Goal: Information Seeking & Learning: Learn about a topic

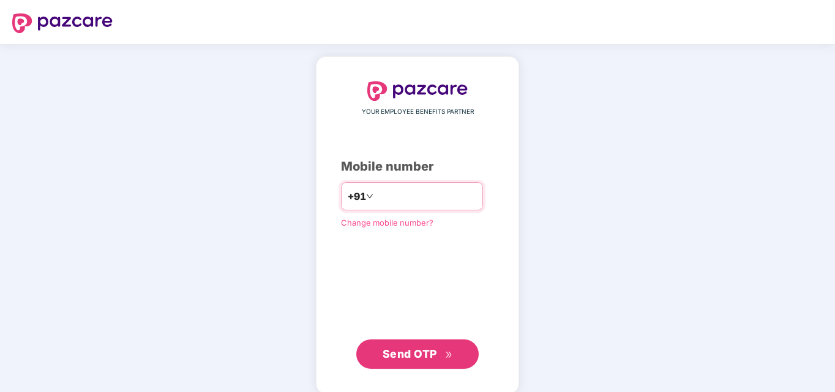
click at [411, 188] on input "number" at bounding box center [426, 197] width 100 height 20
type input "**********"
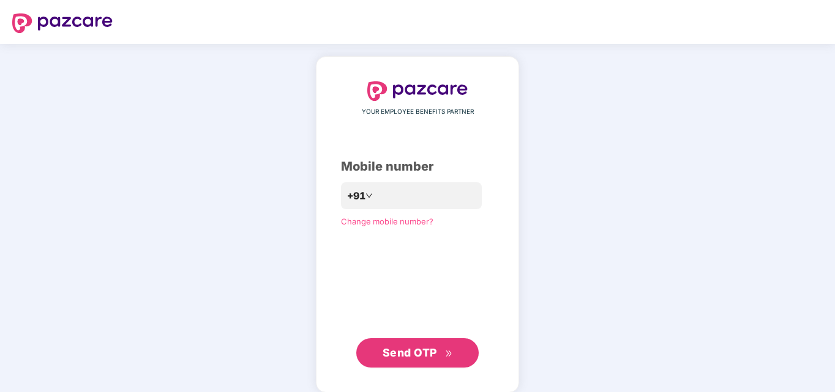
click at [435, 357] on span "Send OTP" at bounding box center [410, 352] width 54 height 13
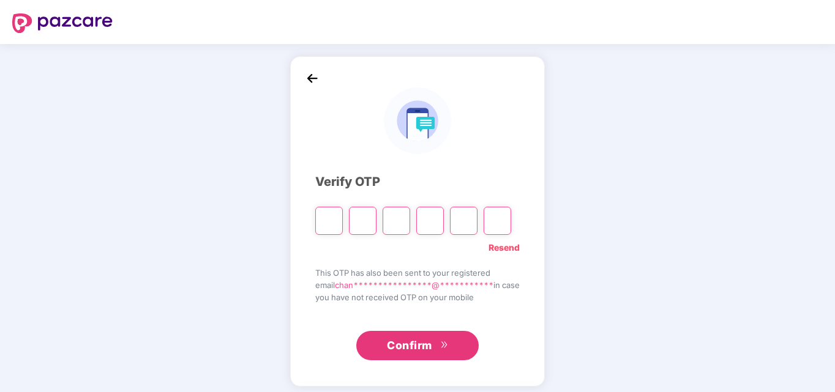
type input "*"
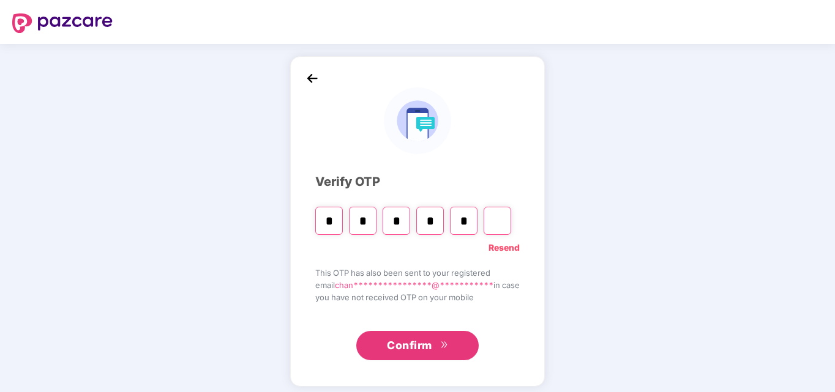
type input "*"
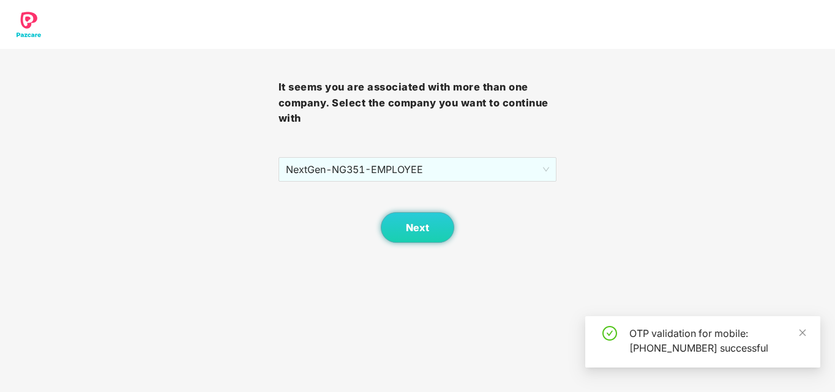
click at [471, 143] on div "It seems you are associated with more than one company. Select the company you …" at bounding box center [418, 146] width 279 height 194
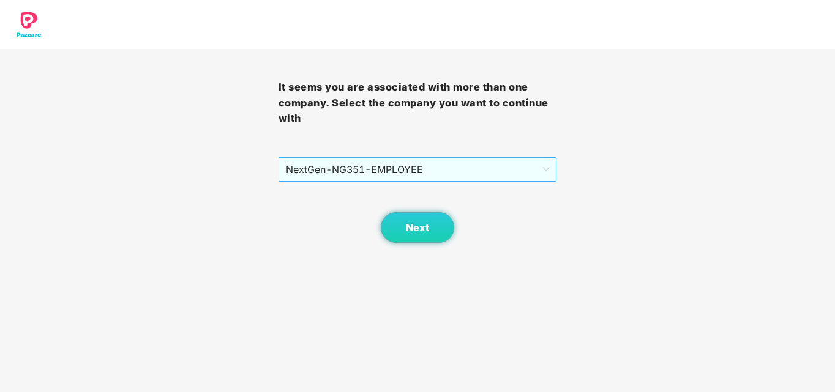
click at [479, 160] on span "NextGen - NG351 - EMPLOYEE" at bounding box center [418, 169] width 264 height 23
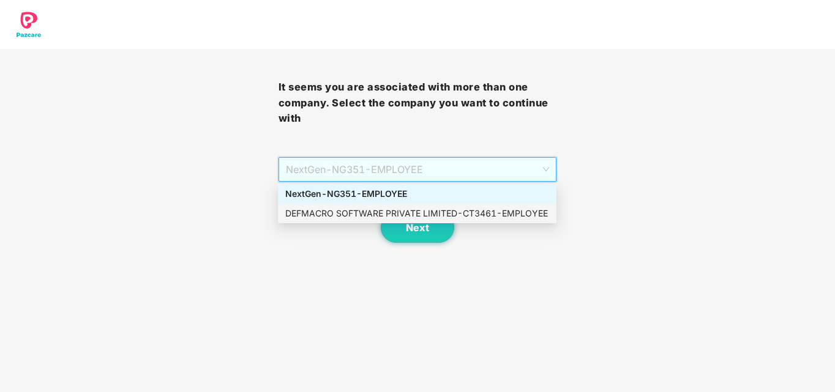
click at [457, 214] on div "DEFMACRO SOFTWARE PRIVATE LIMITED - CT3461 - EMPLOYEE" at bounding box center [417, 213] width 264 height 13
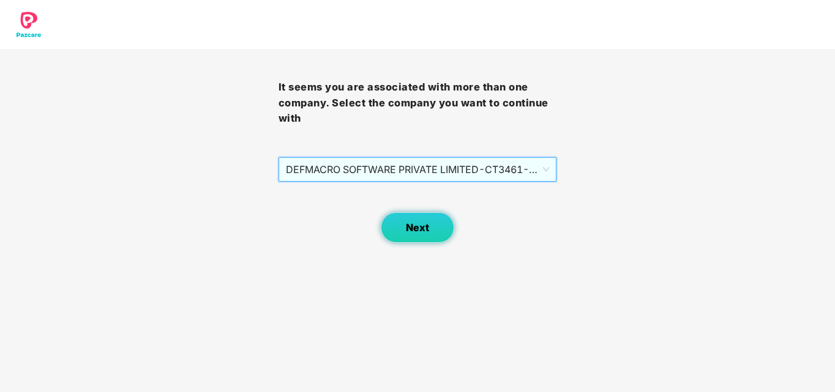
click at [418, 229] on span "Next" at bounding box center [417, 228] width 23 height 12
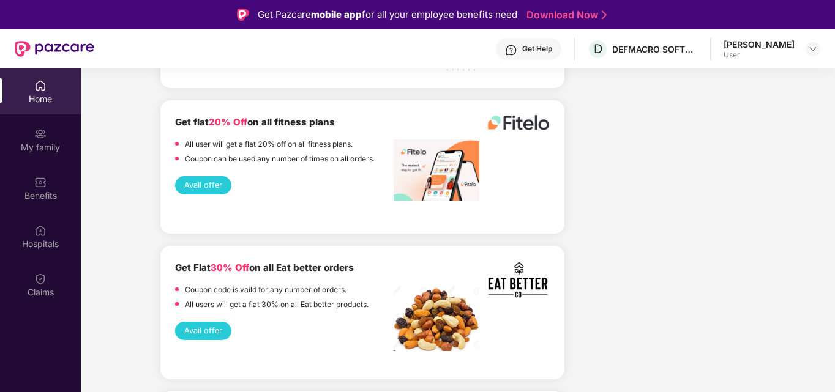
scroll to position [1748, 0]
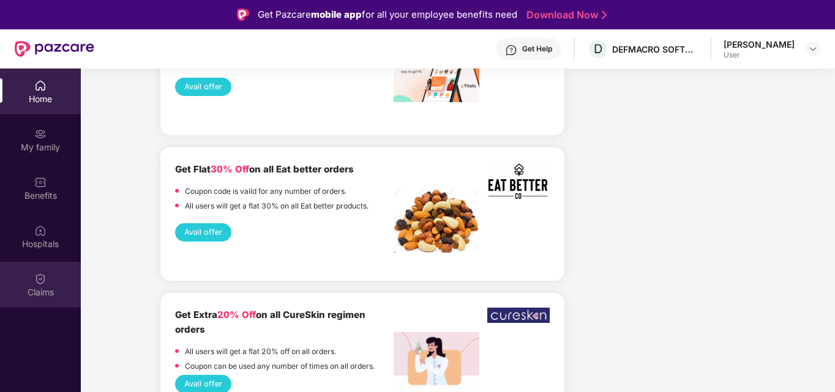
click at [43, 287] on div "Claims" at bounding box center [40, 292] width 81 height 12
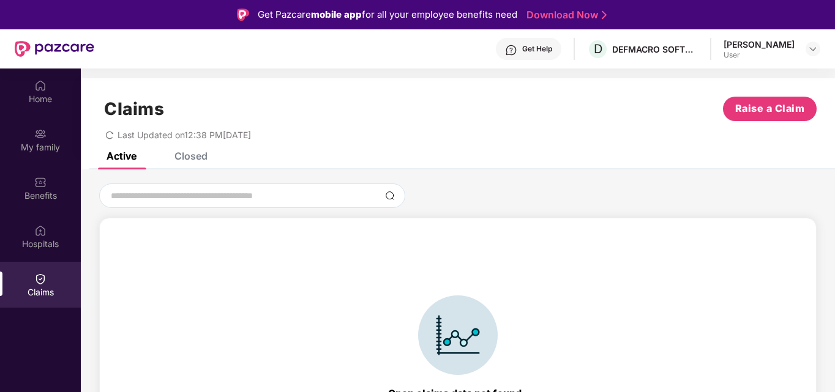
click at [203, 153] on div "Closed" at bounding box center [190, 156] width 33 height 12
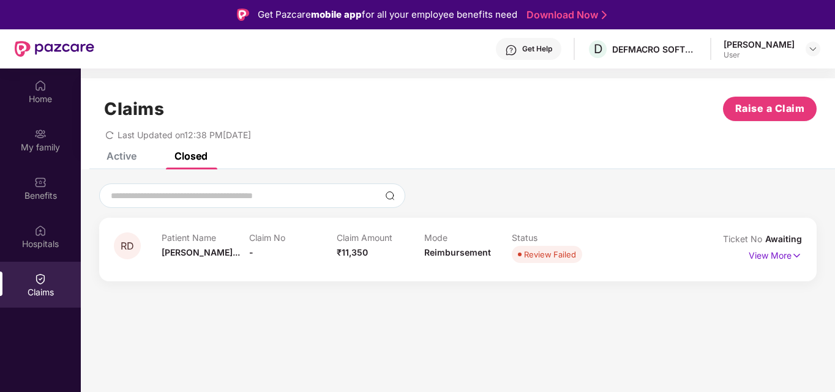
click at [122, 160] on div "Active" at bounding box center [122, 156] width 30 height 12
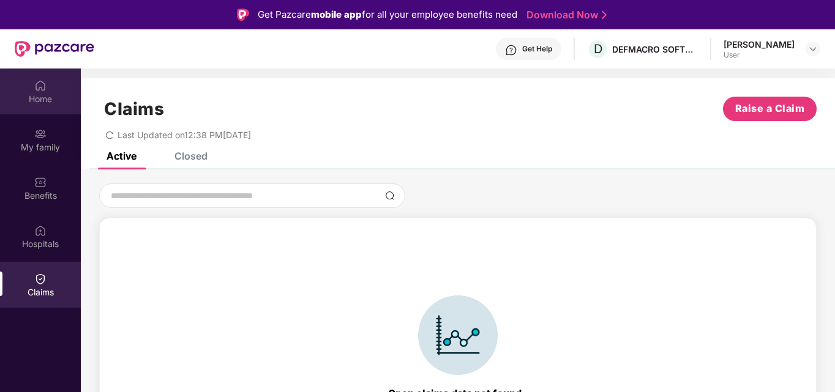
click at [45, 101] on div "Home" at bounding box center [40, 99] width 81 height 12
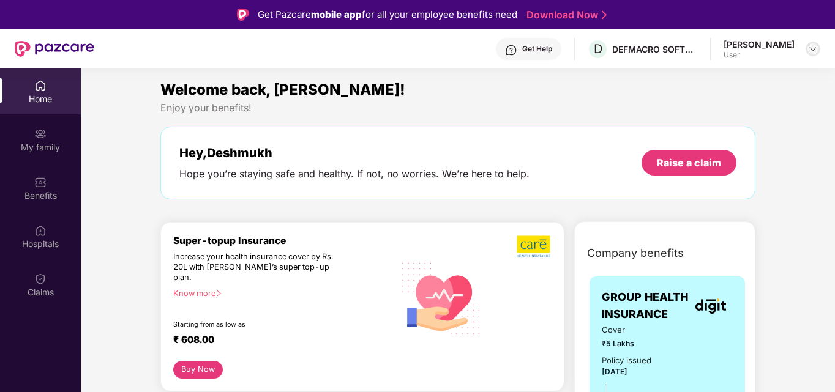
click at [815, 47] on img at bounding box center [813, 49] width 10 height 10
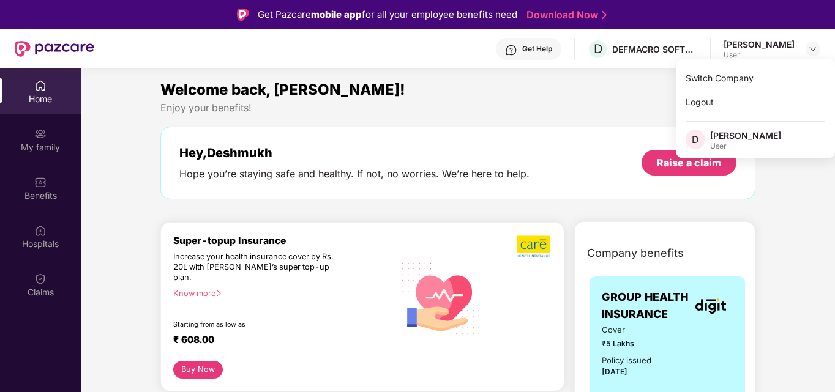
click at [596, 108] on div "Enjoy your benefits!" at bounding box center [457, 108] width 595 height 13
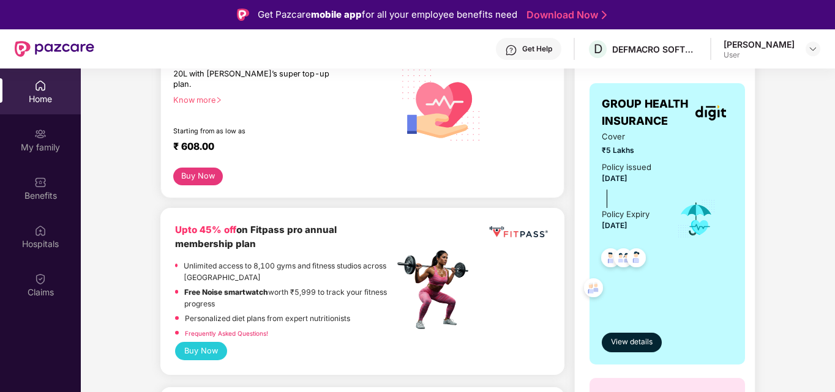
scroll to position [217, 0]
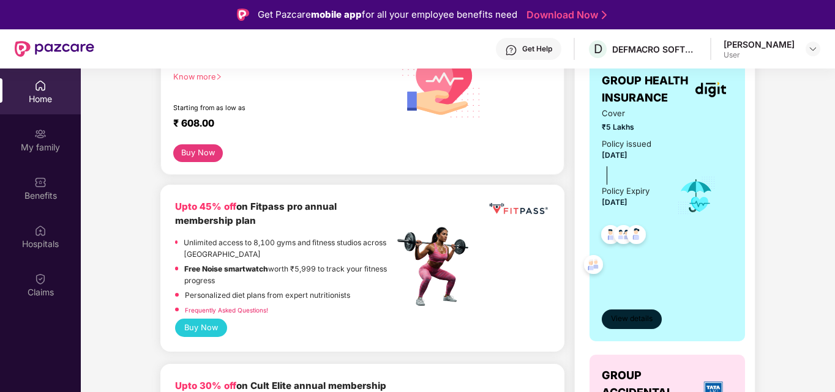
click at [634, 323] on span "View details" at bounding box center [632, 319] width 42 height 12
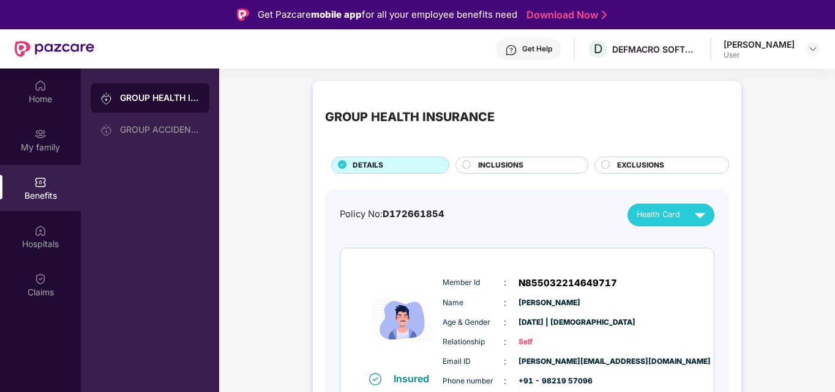
click at [524, 161] on div "INCLUSIONS" at bounding box center [527, 166] width 110 height 13
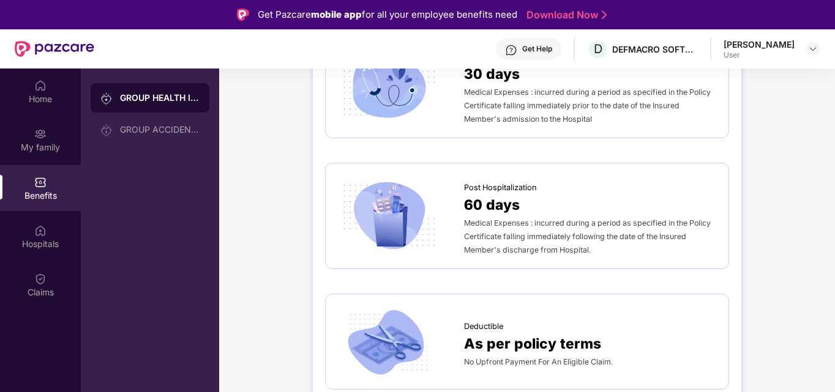
scroll to position [710, 0]
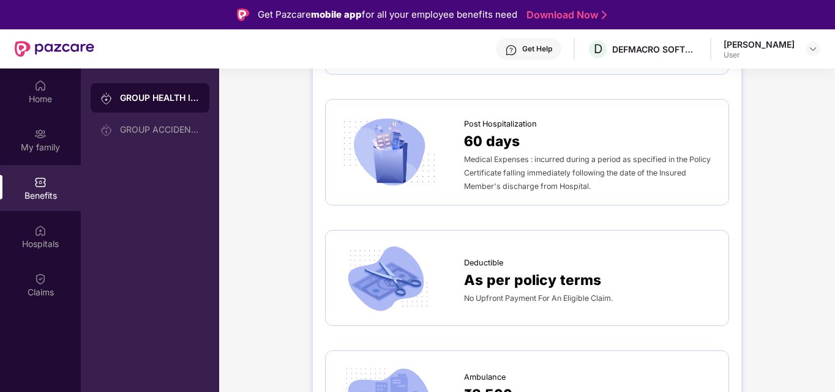
click at [524, 161] on span "Medical Expenses : incurred during a period as specified in the Policy Certific…" at bounding box center [587, 173] width 247 height 36
click at [511, 124] on span "Post Hospitalization" at bounding box center [500, 124] width 73 height 12
click at [571, 165] on div "Medical Expenses : incurred during a period as specified in the Policy Certific…" at bounding box center [590, 172] width 252 height 40
